Goal: Transaction & Acquisition: Subscribe to service/newsletter

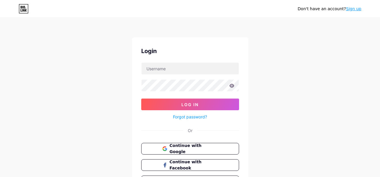
click at [288, 48] on div "Don't have an account? Sign up Login Log In Forgot password? Or Continue with G…" at bounding box center [190, 107] width 380 height 215
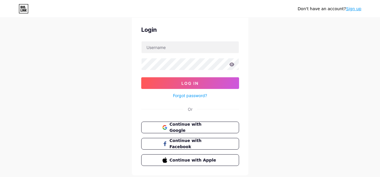
scroll to position [38, 0]
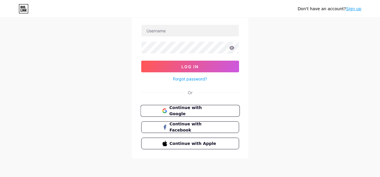
click at [209, 111] on span "Continue with Google" at bounding box center [193, 111] width 49 height 13
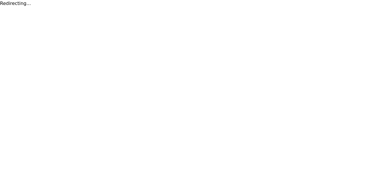
click at [308, 7] on html "Redirecting... Văn bản gốc Đánh giá bản dịch này Ý kiến phản hồi của bạn sẽ đượ…" at bounding box center [192, 3] width 385 height 7
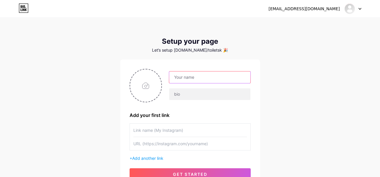
click at [203, 78] on input "text" at bounding box center [209, 77] width 81 height 12
type input "Đ"
type input "Võ [PERSON_NAME]"
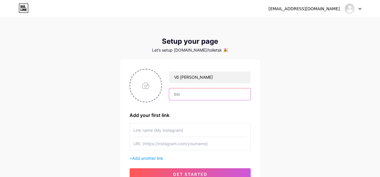
click at [211, 96] on input "text" at bounding box center [209, 94] width 81 height 12
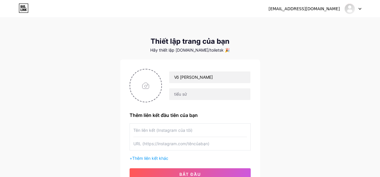
click at [308, 66] on div "[EMAIL_ADDRESS][DOMAIN_NAME] Bảng điều khiển Đăng xuất Thiết lập trang của bạn …" at bounding box center [190, 104] width 380 height 208
click at [181, 130] on input "text" at bounding box center [190, 129] width 114 height 13
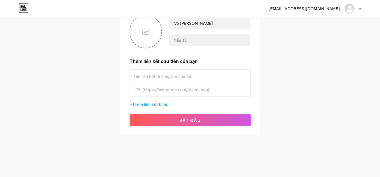
scroll to position [54, 0]
drag, startPoint x: 289, startPoint y: 92, endPoint x: 225, endPoint y: 117, distance: 68.7
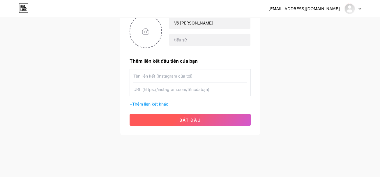
click at [285, 92] on div "[EMAIL_ADDRESS][DOMAIN_NAME] Bảng điều khiển Đăng xuất Thiết lập trang của bạn …" at bounding box center [190, 50] width 380 height 208
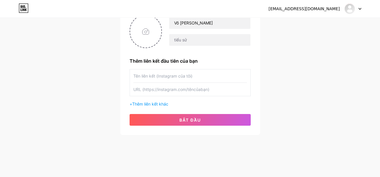
click at [204, 127] on div "Võ [PERSON_NAME] liên kết đầu tiên của bạn + Thêm liên kết khác bắt đầu" at bounding box center [190, 70] width 140 height 130
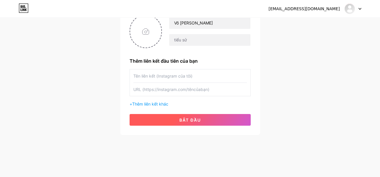
click at [203, 119] on button "bắt đầu" at bounding box center [190, 120] width 121 height 12
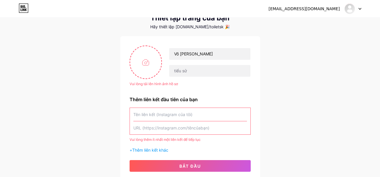
scroll to position [0, 0]
